Goal: Book appointment/travel/reservation

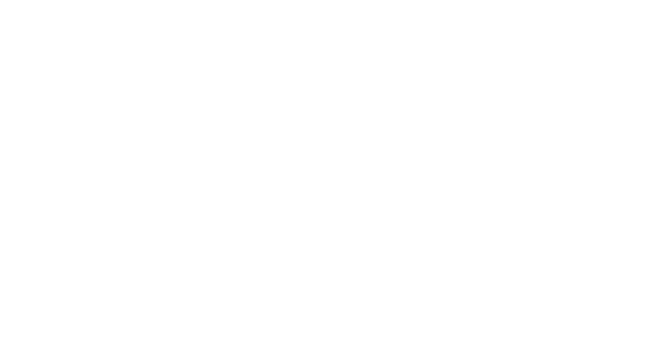
select select "**"
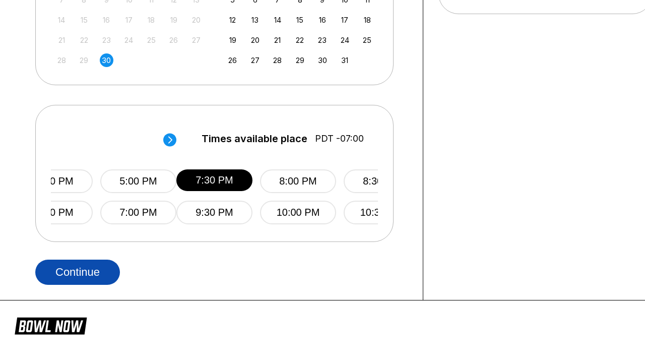
click at [80, 272] on button "Continue" at bounding box center [77, 272] width 85 height 25
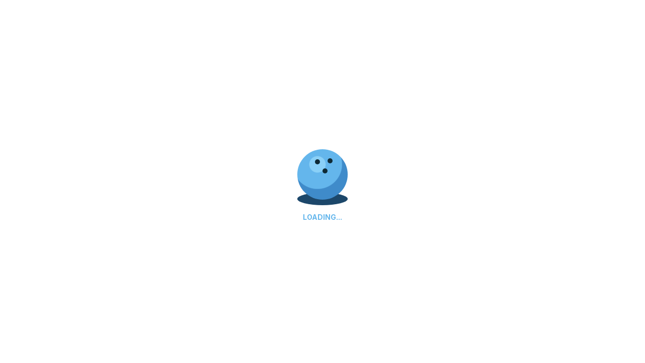
select select "**"
